Goal: Register for event/course

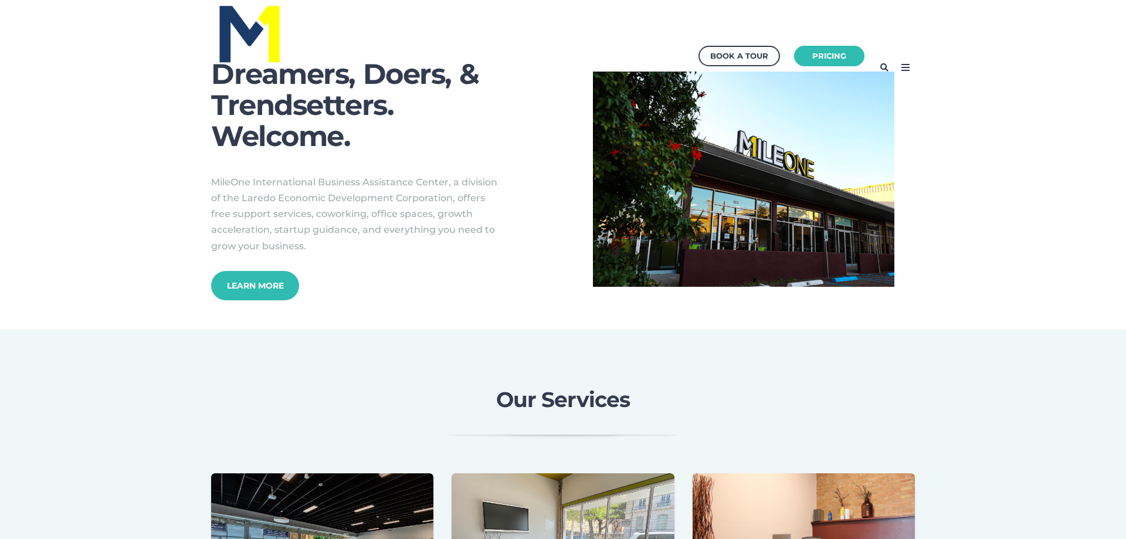
click at [897, 64] on icon at bounding box center [905, 67] width 19 height 19
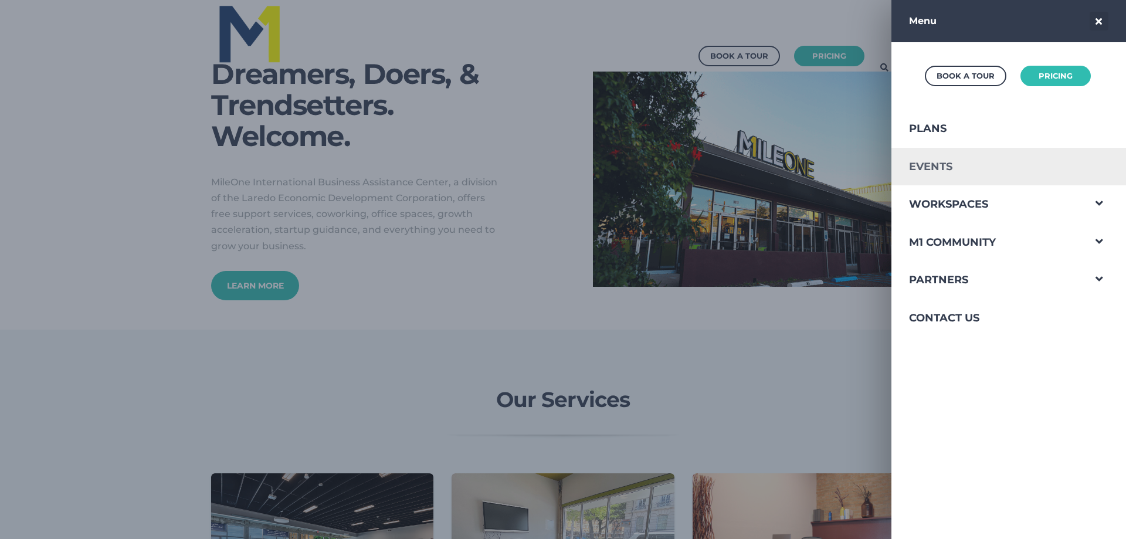
click at [965, 171] on link "Events" at bounding box center [987, 167] width 192 height 38
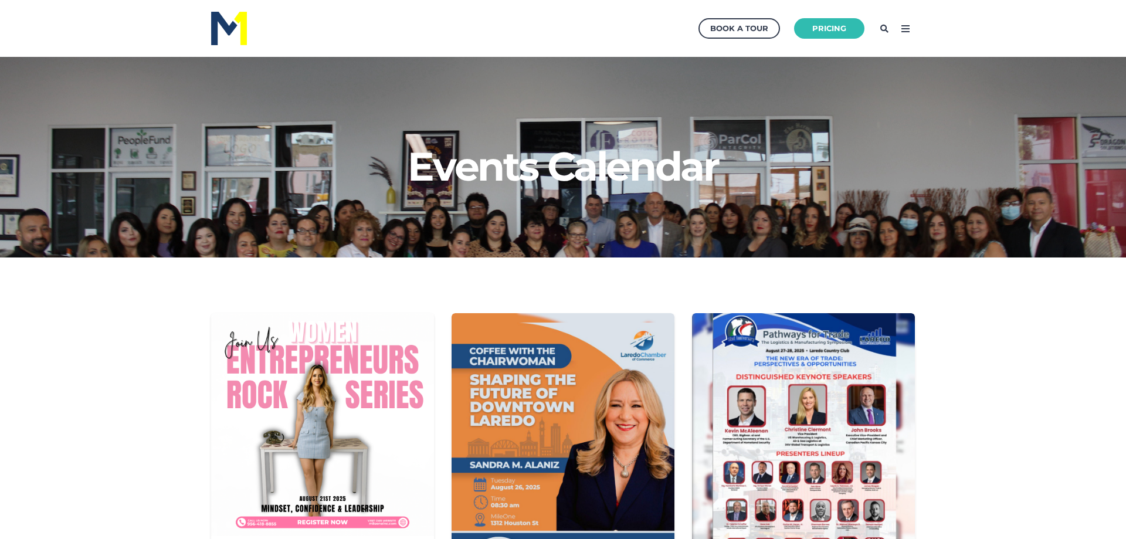
scroll to position [179, 0]
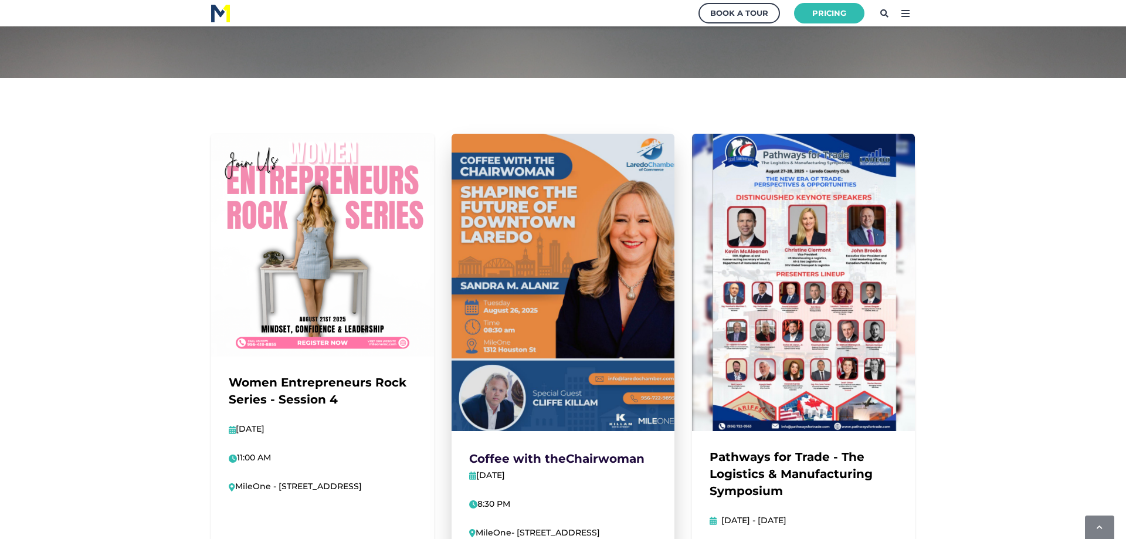
click at [565, 238] on img at bounding box center [562, 282] width 245 height 327
click at [631, 185] on img at bounding box center [562, 282] width 245 height 327
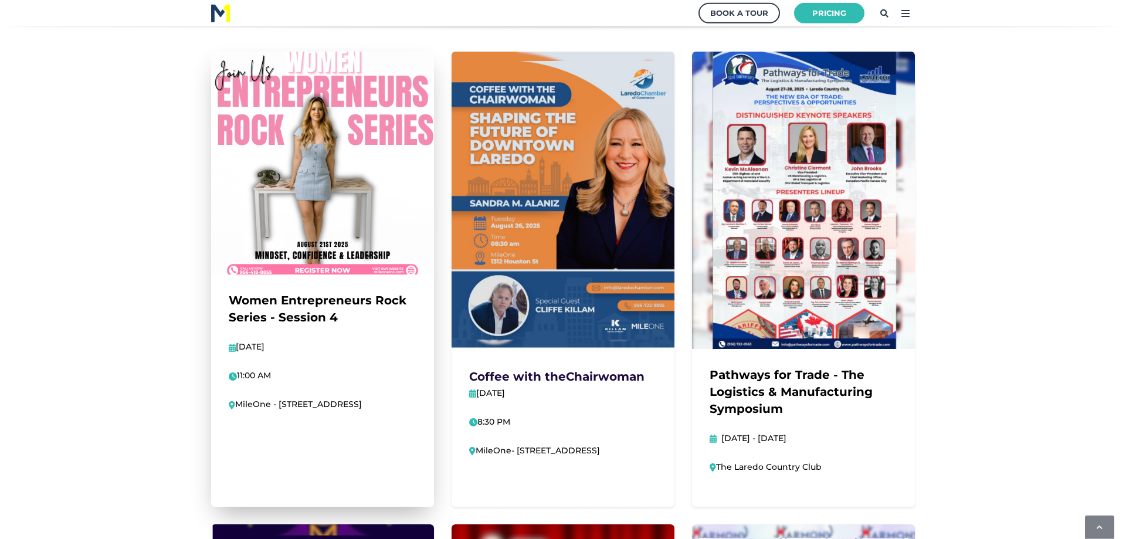
scroll to position [239, 0]
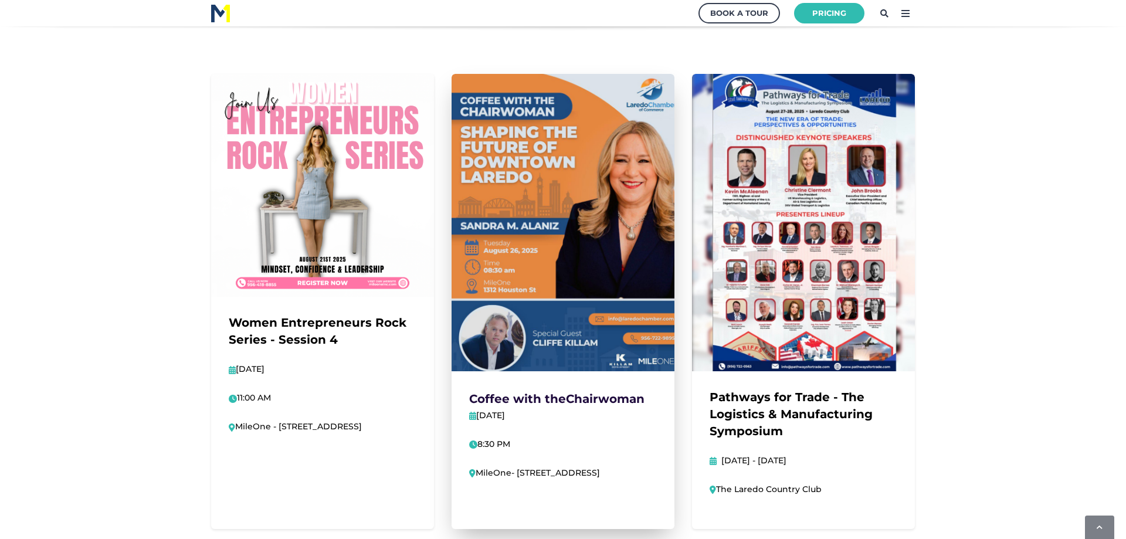
click at [602, 240] on img at bounding box center [562, 222] width 245 height 327
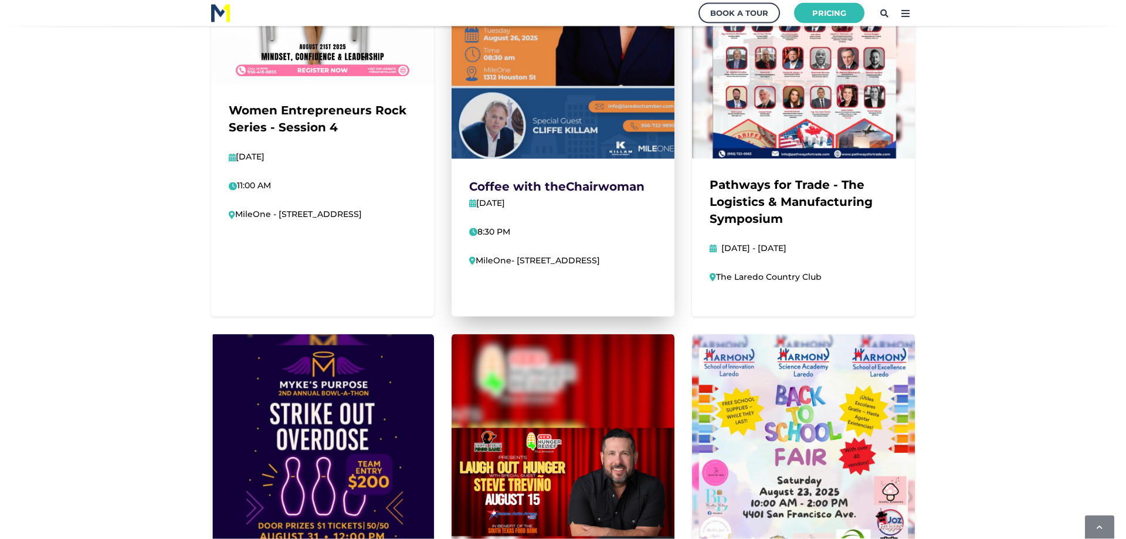
scroll to position [538, 0]
